Goal: Task Accomplishment & Management: Complete application form

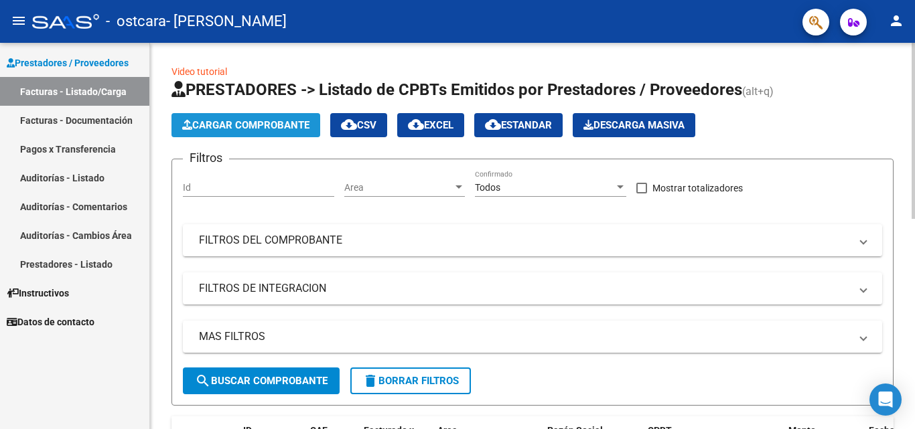
click at [281, 125] on span "Cargar Comprobante" at bounding box center [245, 125] width 127 height 12
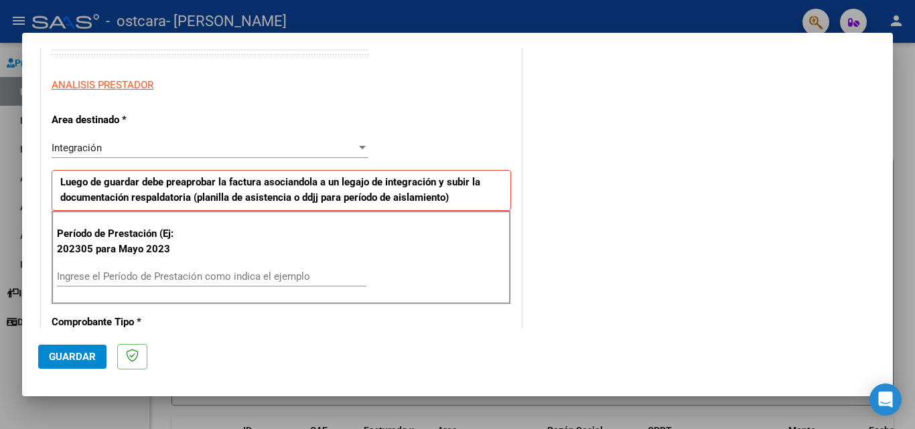
scroll to position [248, 0]
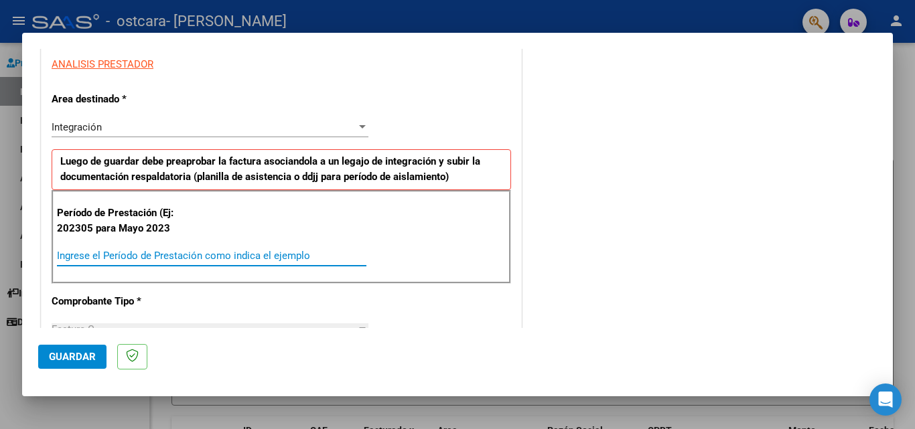
click at [269, 252] on input "Ingrese el Período de Prestación como indica el ejemplo" at bounding box center [211, 256] width 309 height 12
type input "202507"
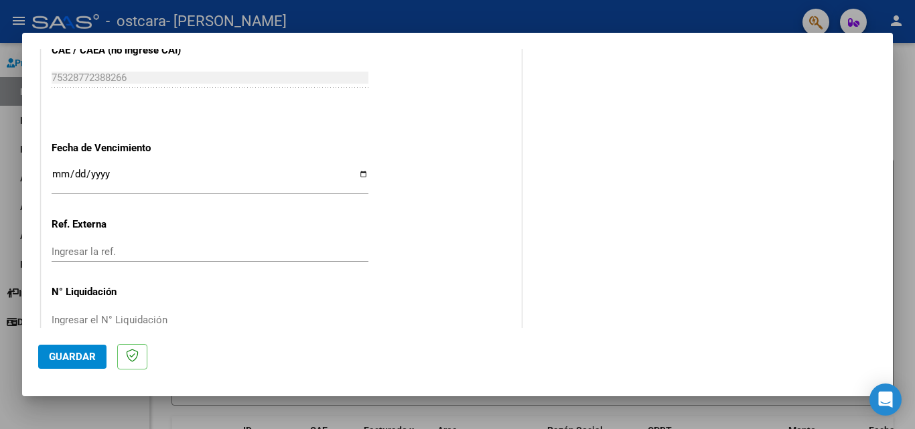
scroll to position [874, 0]
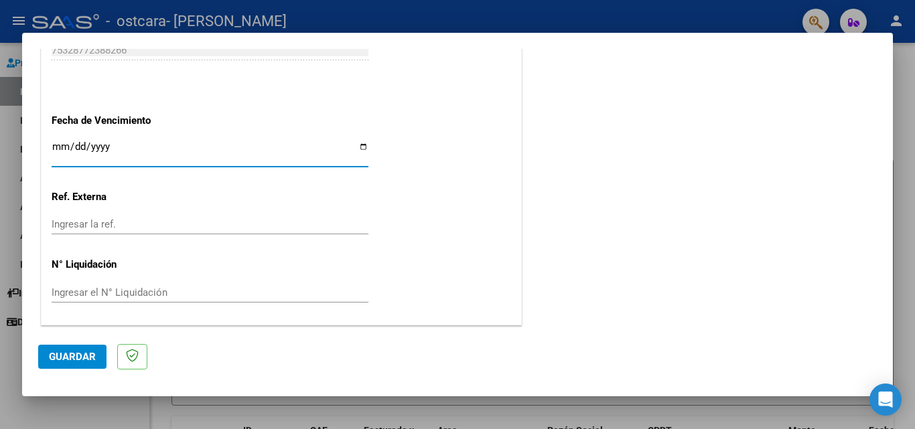
click at [356, 147] on input "Ingresar la fecha" at bounding box center [210, 151] width 317 height 21
type input "[DATE]"
click at [83, 353] on span "Guardar" at bounding box center [72, 357] width 47 height 12
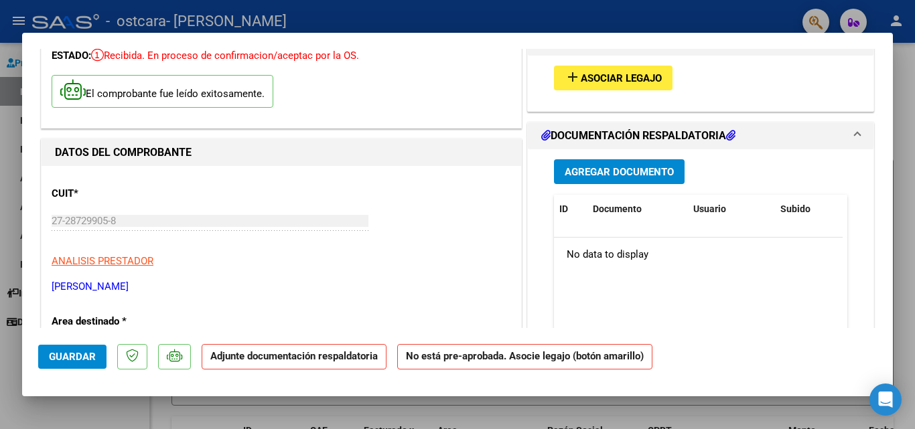
scroll to position [79, 0]
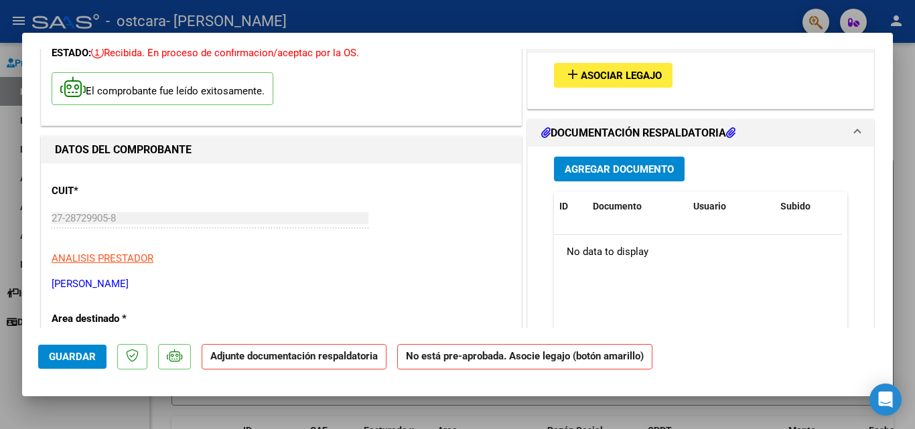
click at [678, 132] on h1 "DOCUMENTACIÓN RESPALDATORIA" at bounding box center [638, 133] width 194 height 16
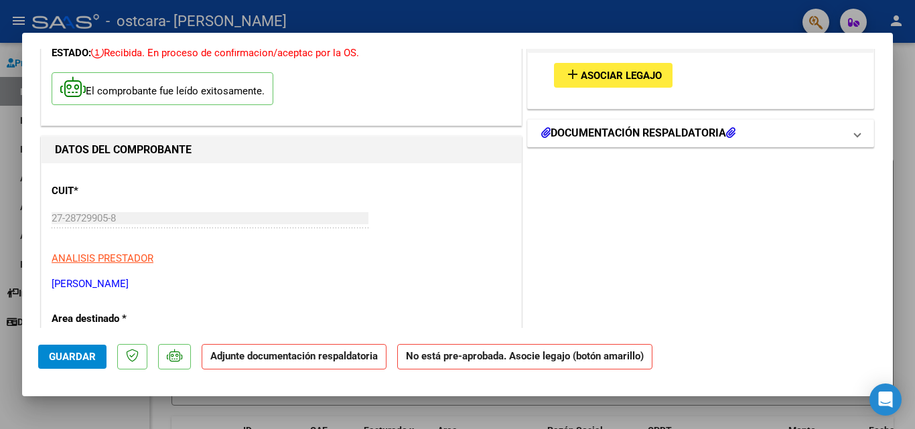
click at [672, 141] on h1 "DOCUMENTACIÓN RESPALDATORIA" at bounding box center [638, 133] width 194 height 16
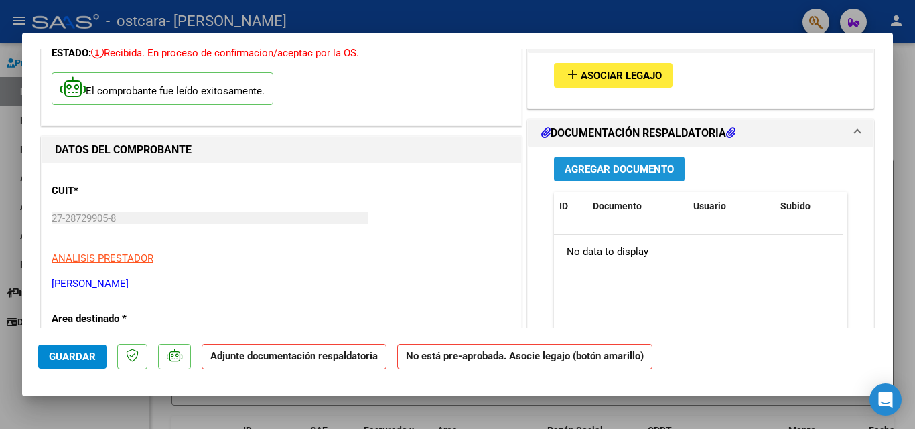
click at [660, 167] on span "Agregar Documento" at bounding box center [618, 169] width 109 height 12
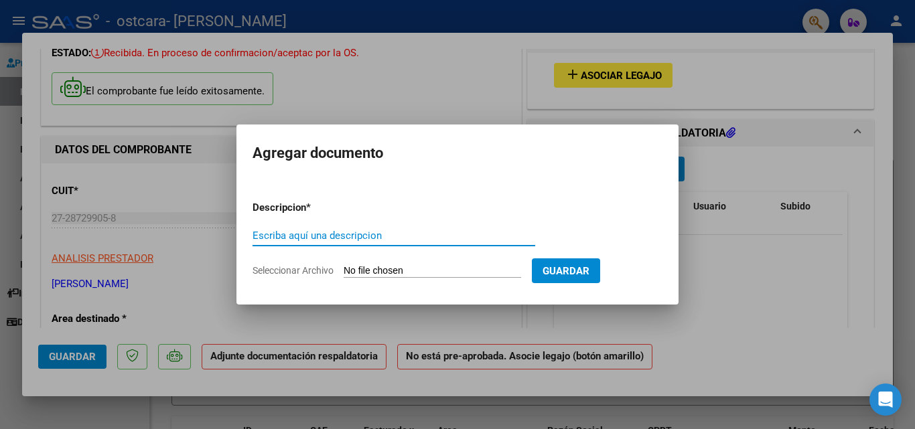
click at [431, 238] on input "Escriba aquí una descripcion" at bounding box center [393, 236] width 283 height 12
type input "Planilla de asistencia"
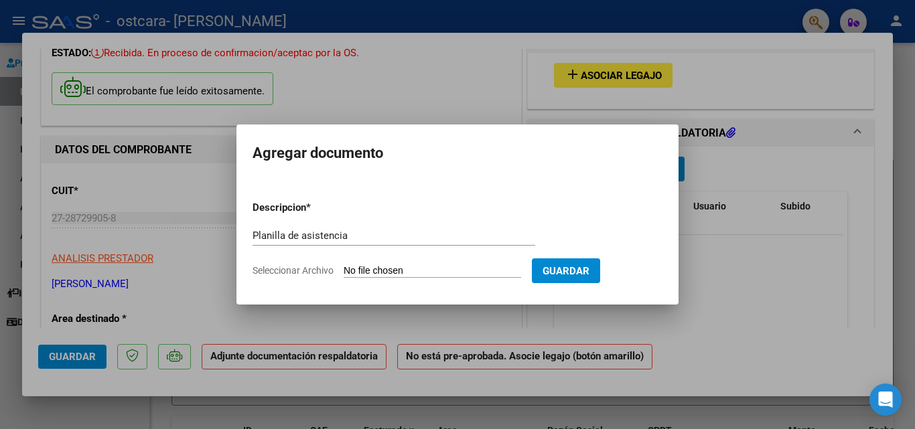
type input "C:\fakepath\[PERSON_NAME] asistencia julio.pdf"
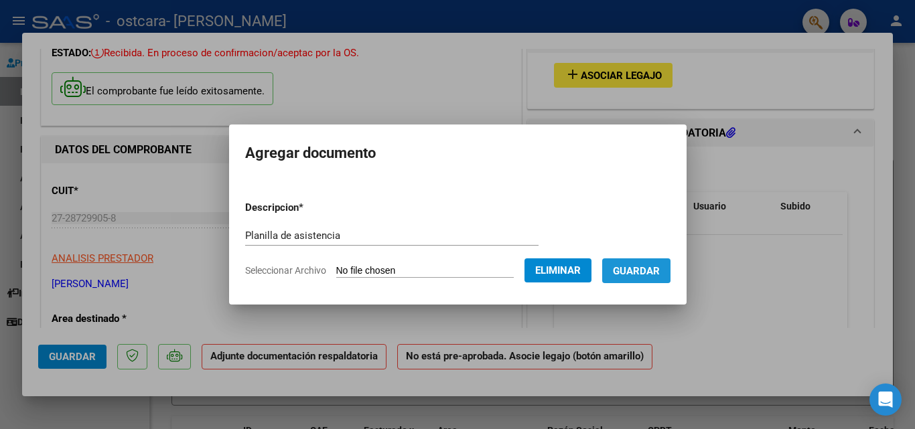
click at [637, 265] on span "Guardar" at bounding box center [636, 271] width 47 height 12
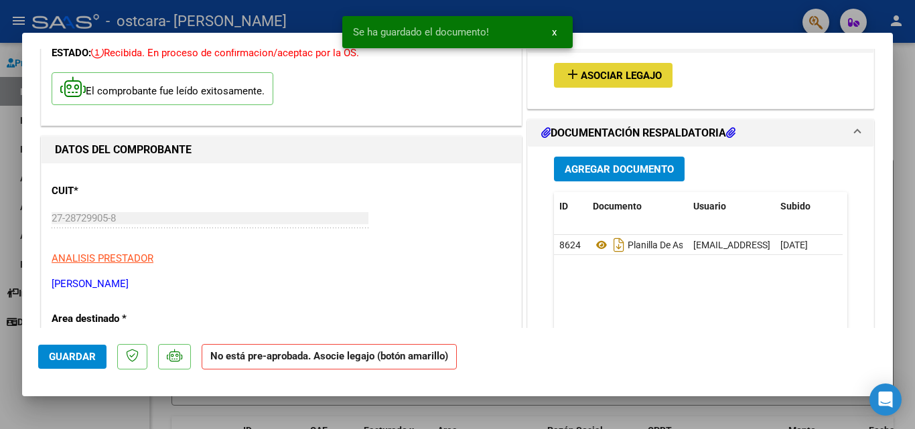
click at [627, 74] on span "Asociar Legajo" at bounding box center [621, 76] width 81 height 12
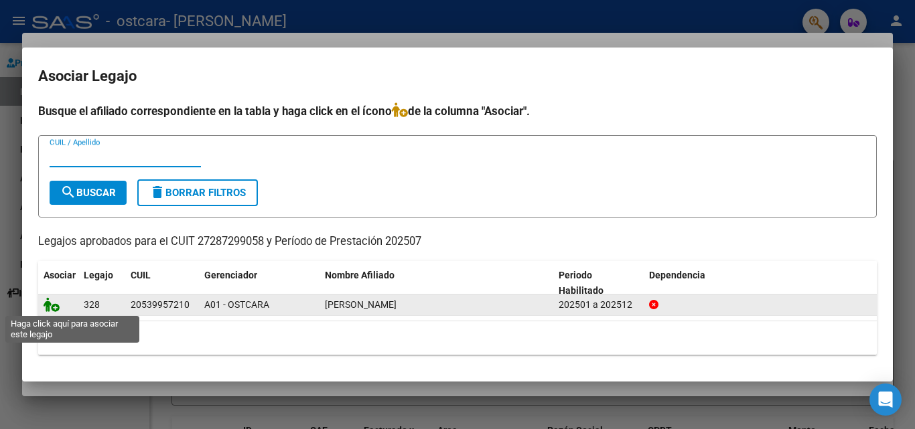
click at [48, 308] on icon at bounding box center [52, 304] width 16 height 15
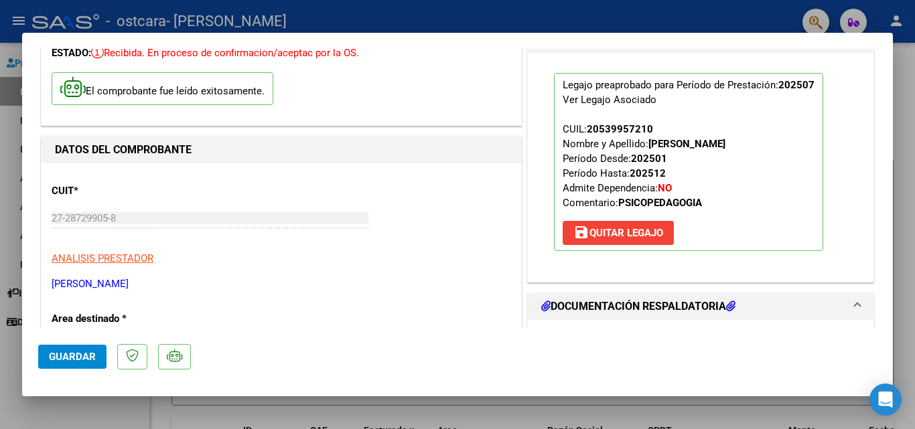
click at [76, 354] on span "Guardar" at bounding box center [72, 357] width 47 height 12
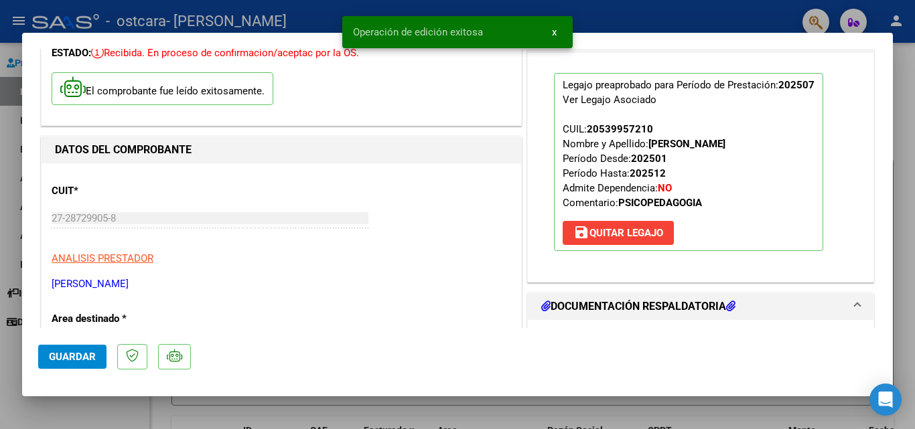
scroll to position [0, 0]
